Goal: Information Seeking & Learning: Learn about a topic

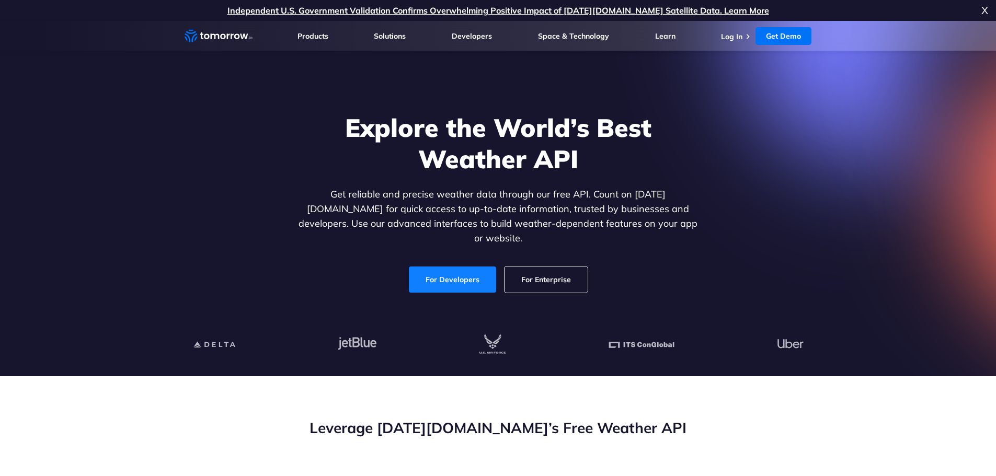
click at [468, 269] on link "For Developers" at bounding box center [452, 280] width 87 height 26
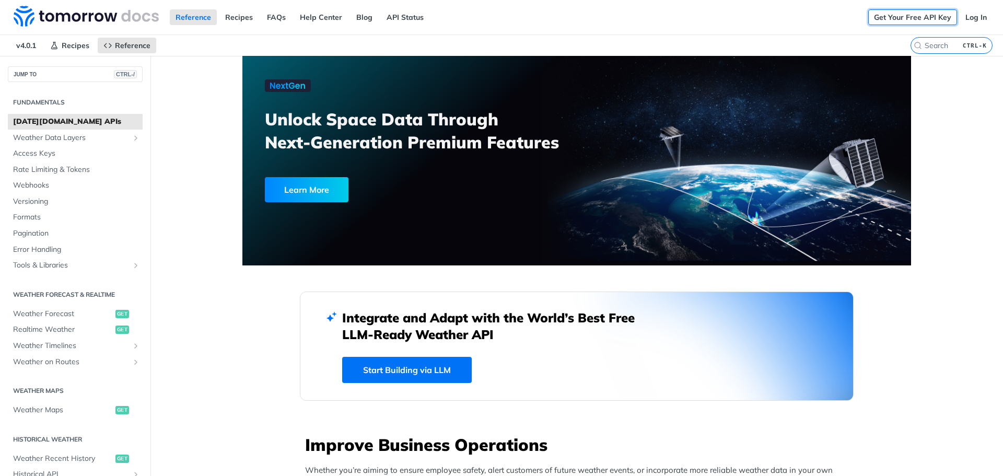
click at [923, 19] on link "Get Your Free API Key" at bounding box center [913, 17] width 89 height 16
click at [962, 20] on link "Log In" at bounding box center [976, 17] width 33 height 16
click at [71, 328] on span "Realtime Weather" at bounding box center [63, 330] width 100 height 10
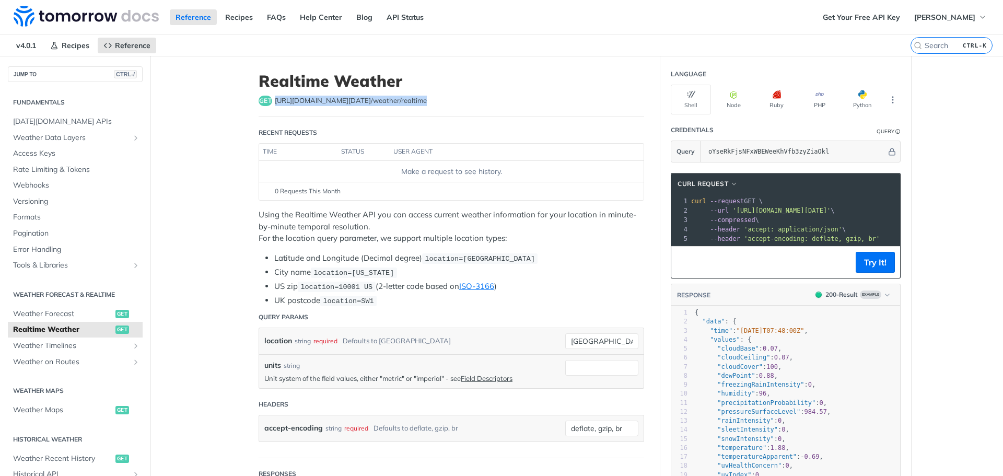
drag, startPoint x: 396, startPoint y: 98, endPoint x: 272, endPoint y: 98, distance: 123.9
click at [272, 98] on div "get https://api.tomorrow.io/v4 /weather/realtime" at bounding box center [452, 101] width 386 height 10
click at [54, 142] on span "Weather Data Layers" at bounding box center [71, 138] width 116 height 10
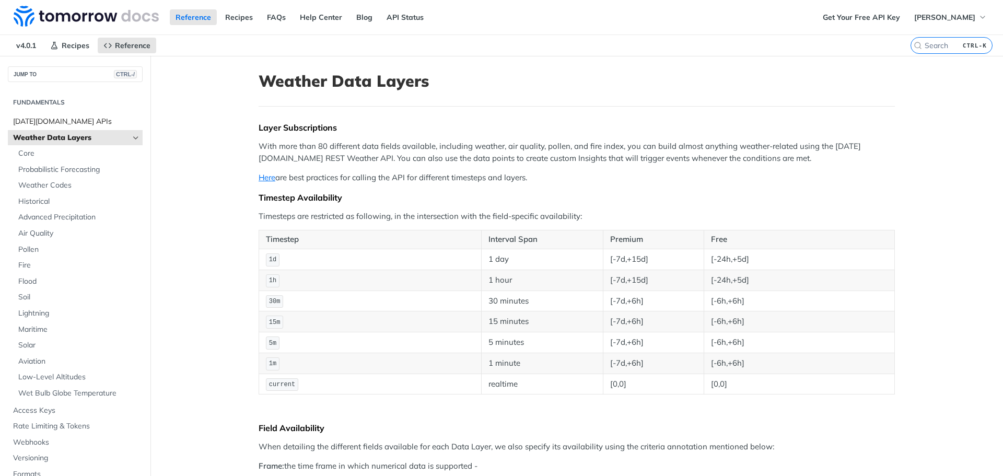
click at [49, 119] on span "Tomorrow.io APIs" at bounding box center [76, 122] width 127 height 10
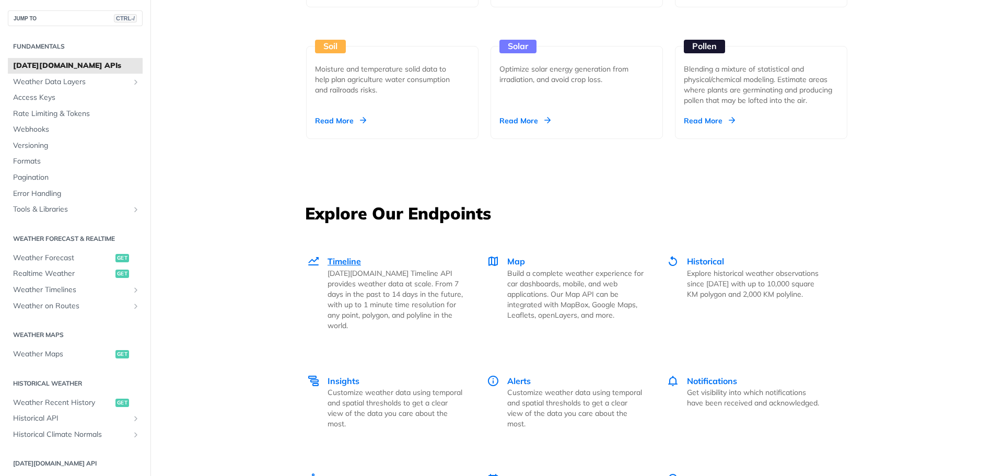
scroll to position [1307, 0]
